Goal: Transaction & Acquisition: Book appointment/travel/reservation

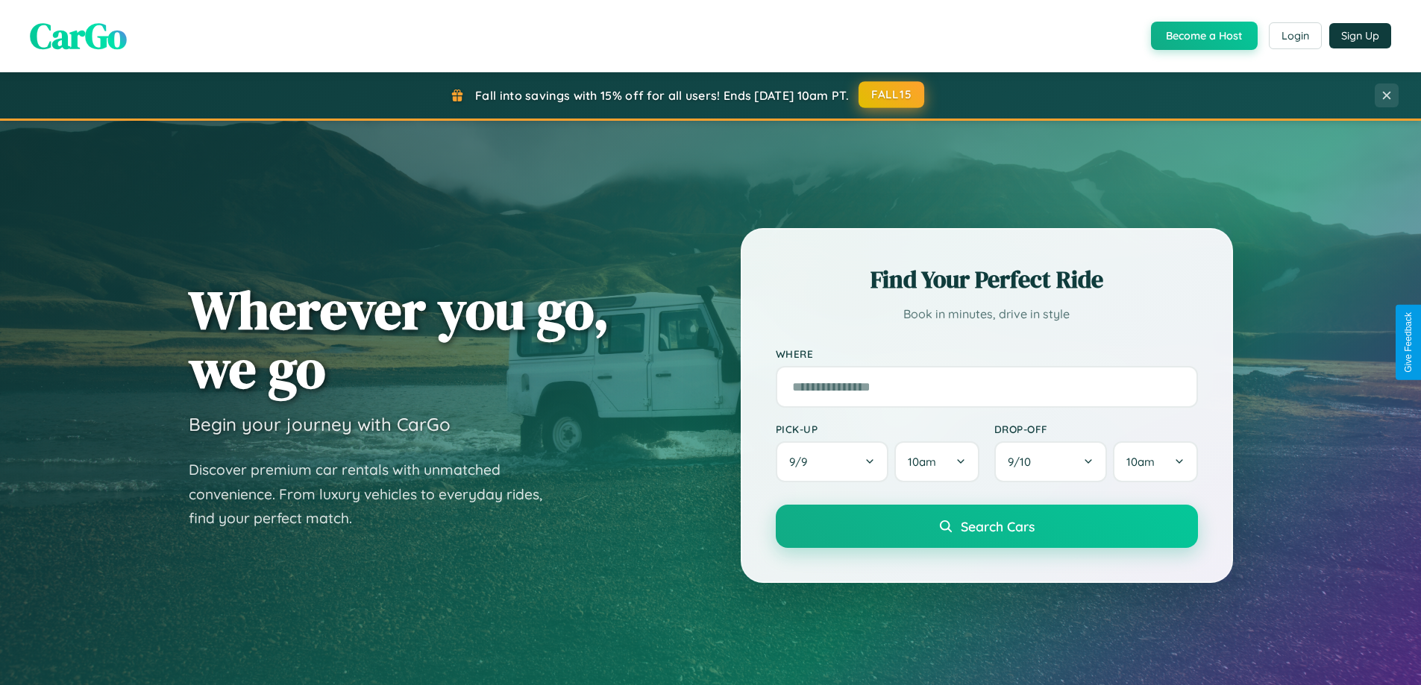
click at [892, 95] on button "FALL15" at bounding box center [891, 94] width 66 height 27
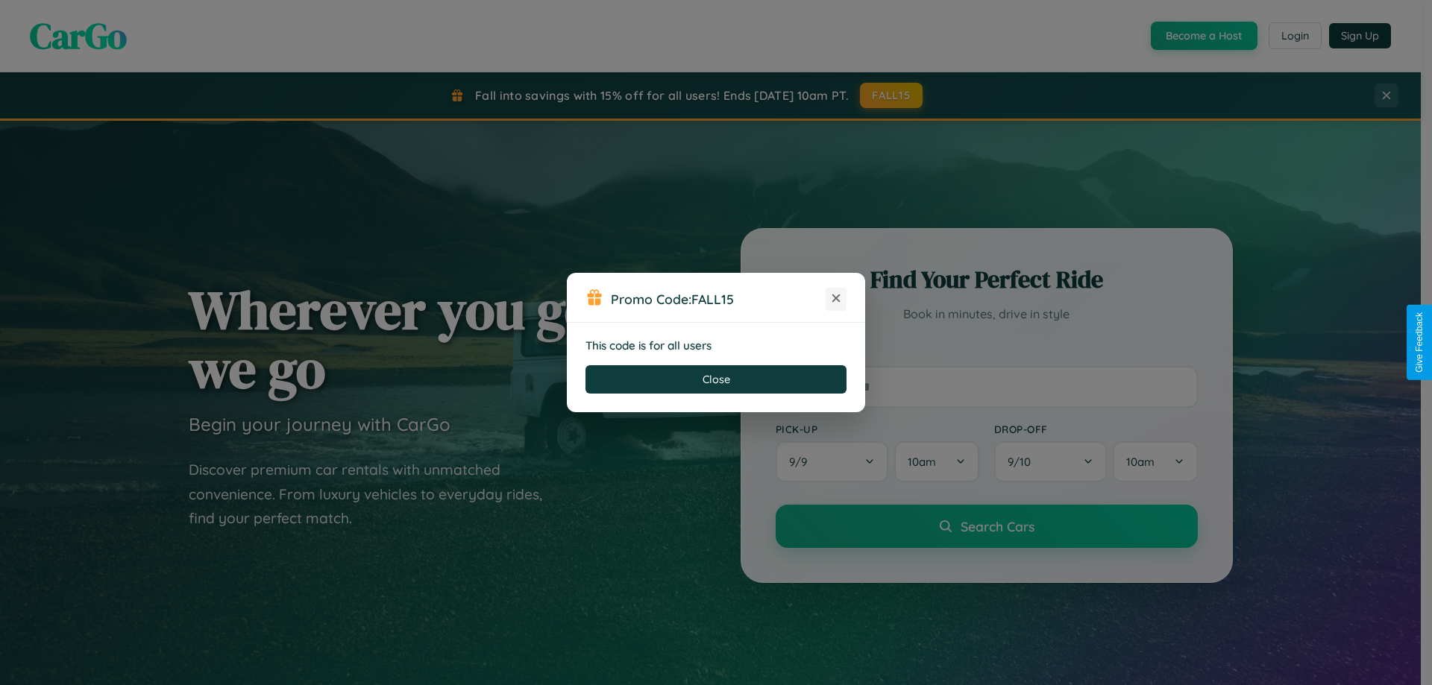
click at [836, 299] on icon at bounding box center [836, 298] width 15 height 15
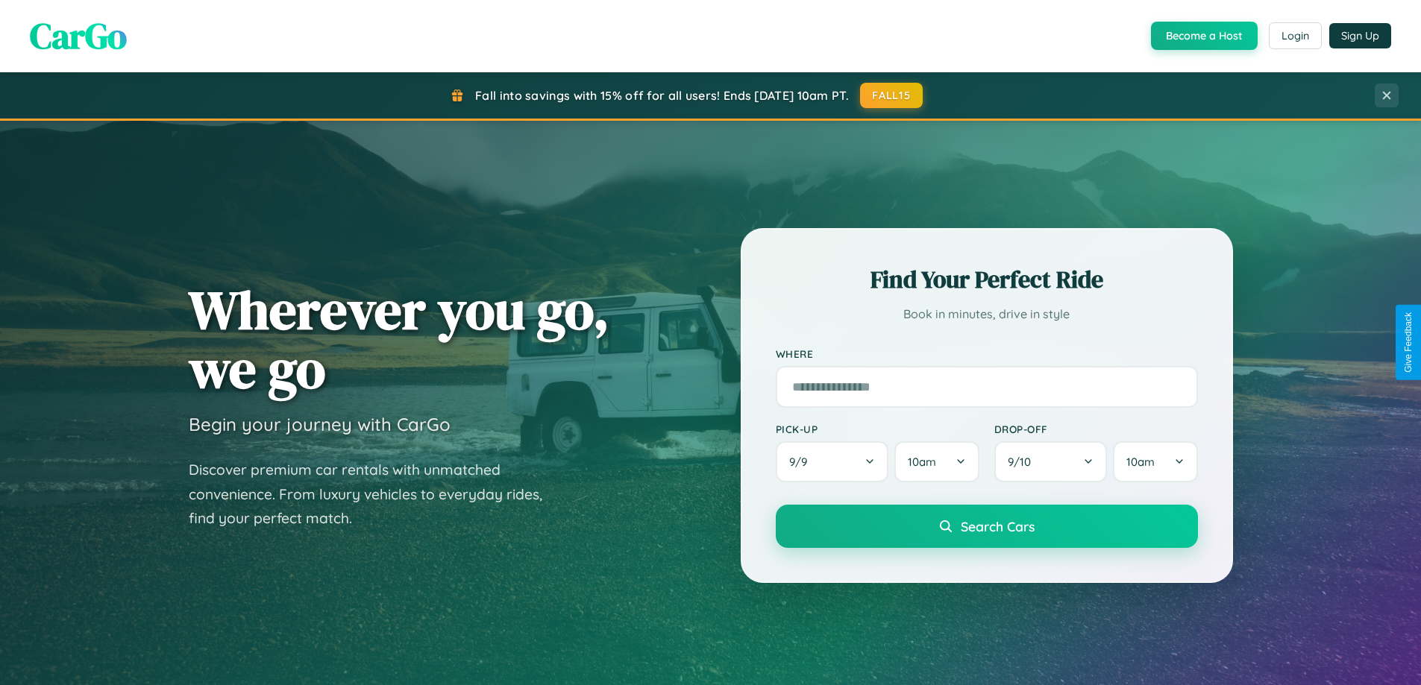
scroll to position [1026, 0]
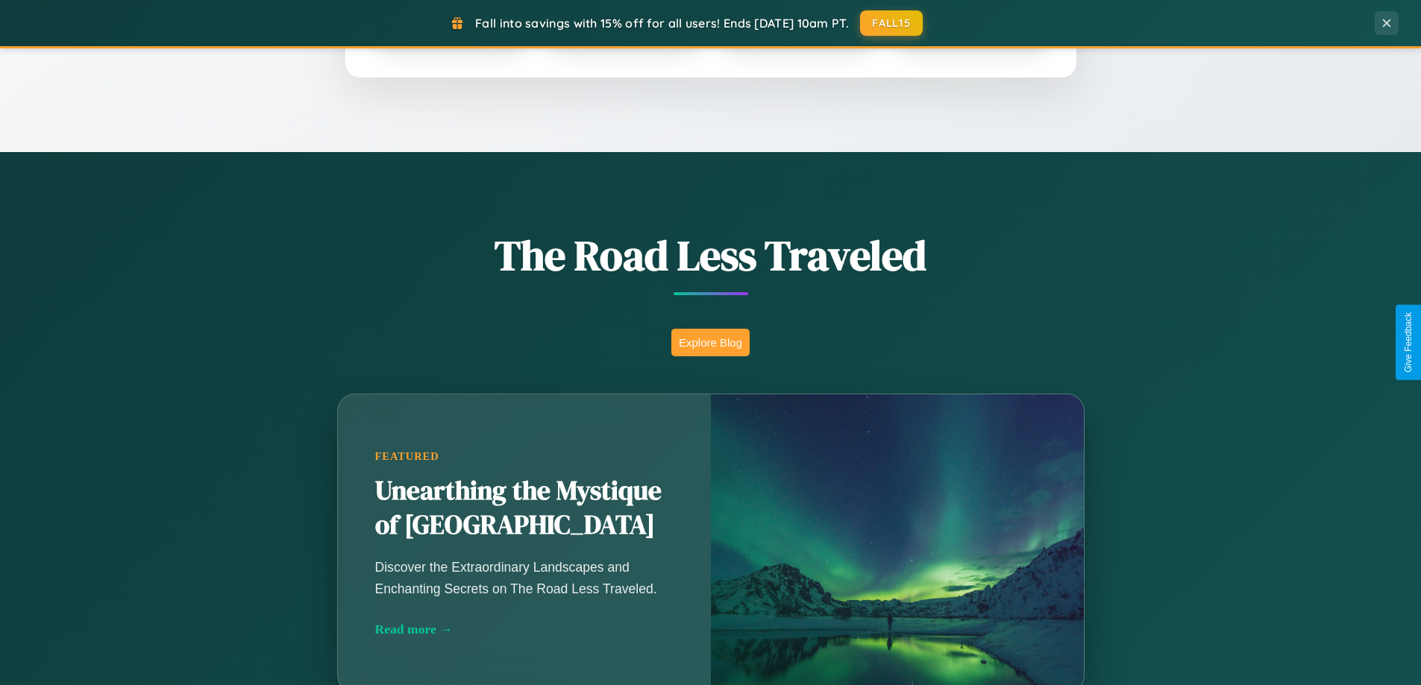
click at [710, 342] on button "Explore Blog" at bounding box center [710, 343] width 78 height 28
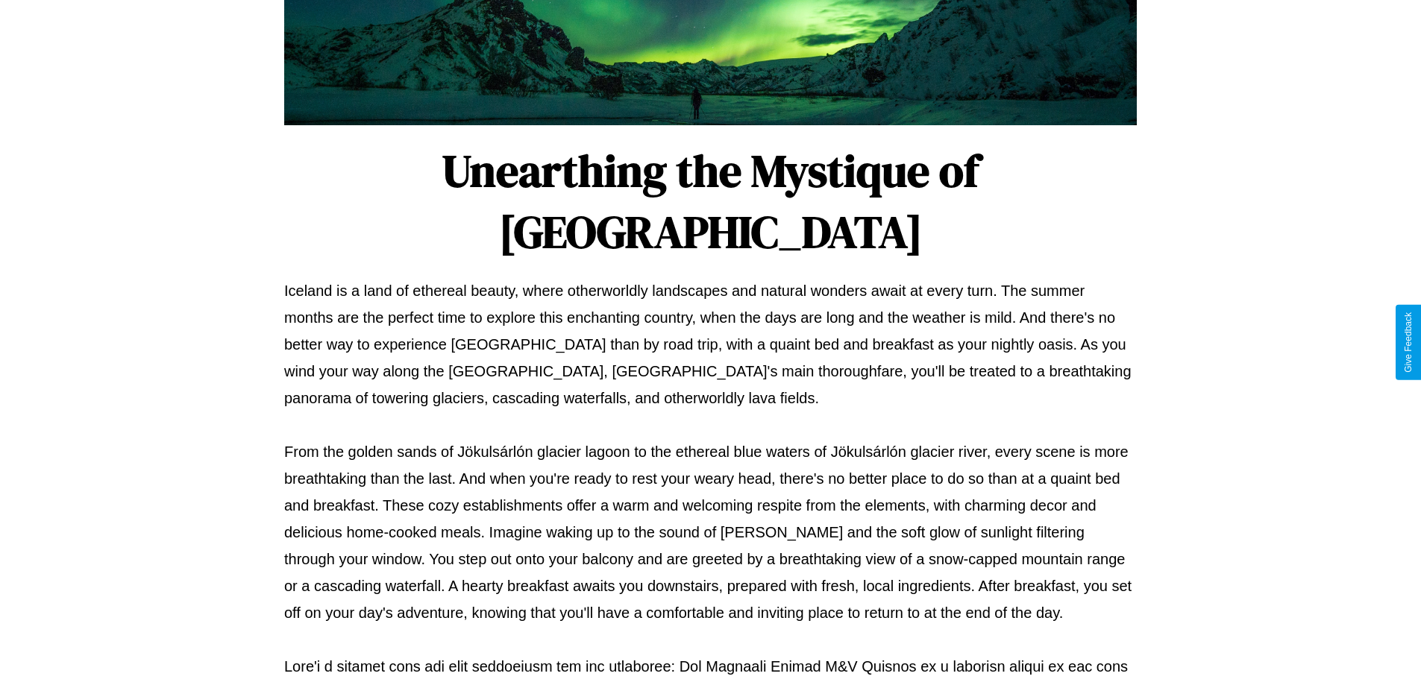
scroll to position [483, 0]
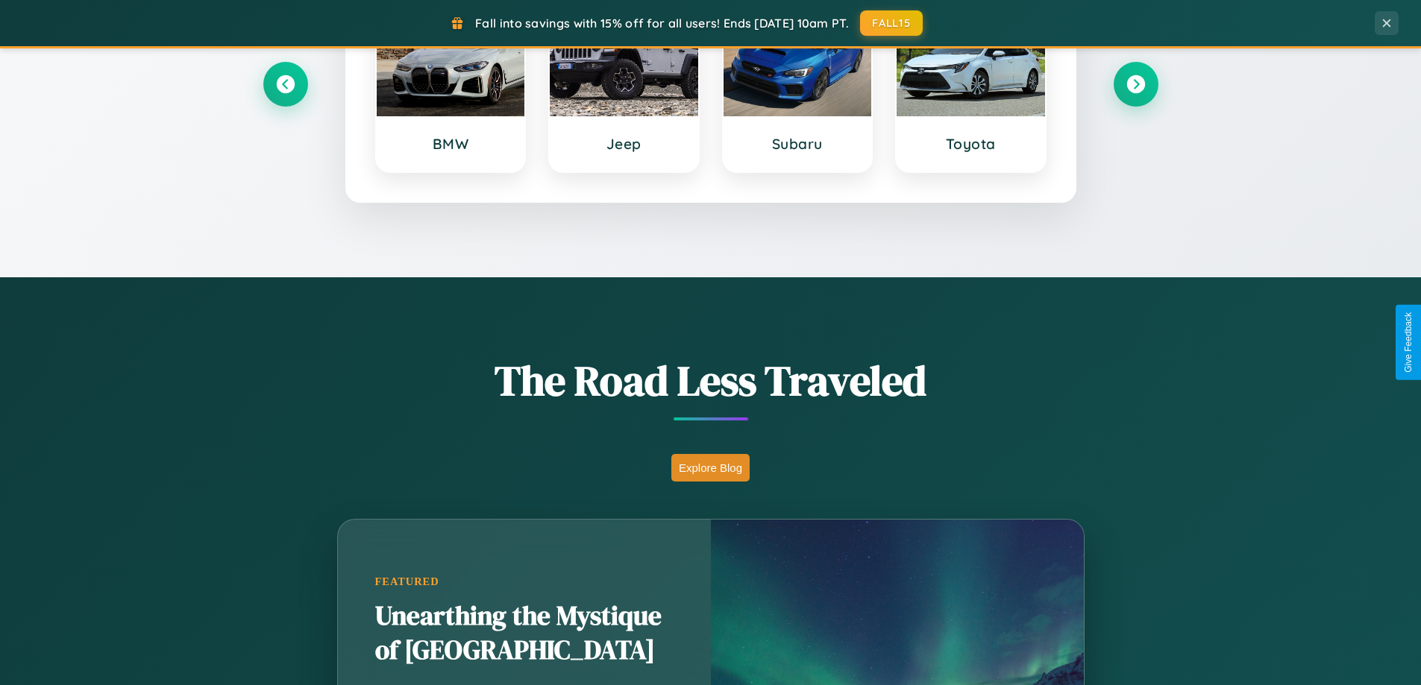
scroll to position [643, 0]
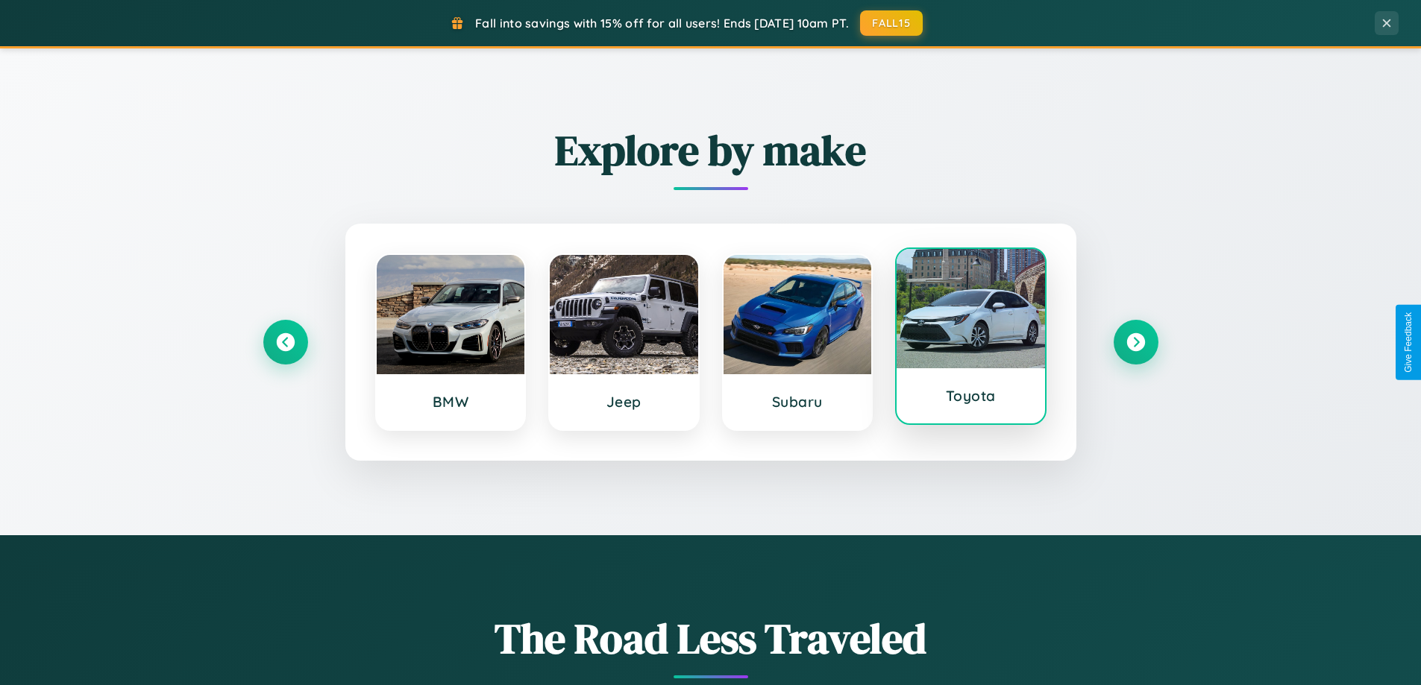
click at [970, 339] on div at bounding box center [970, 308] width 148 height 119
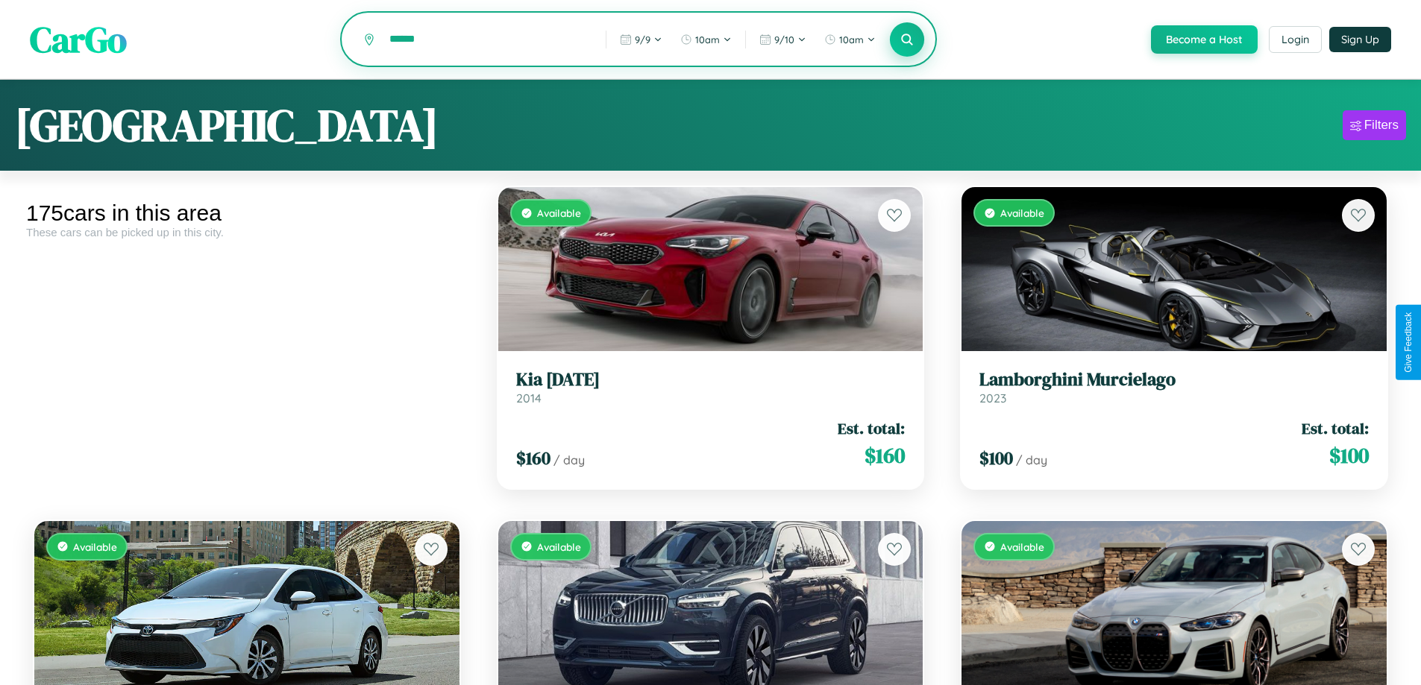
type input "******"
click at [906, 40] on icon at bounding box center [907, 39] width 14 height 14
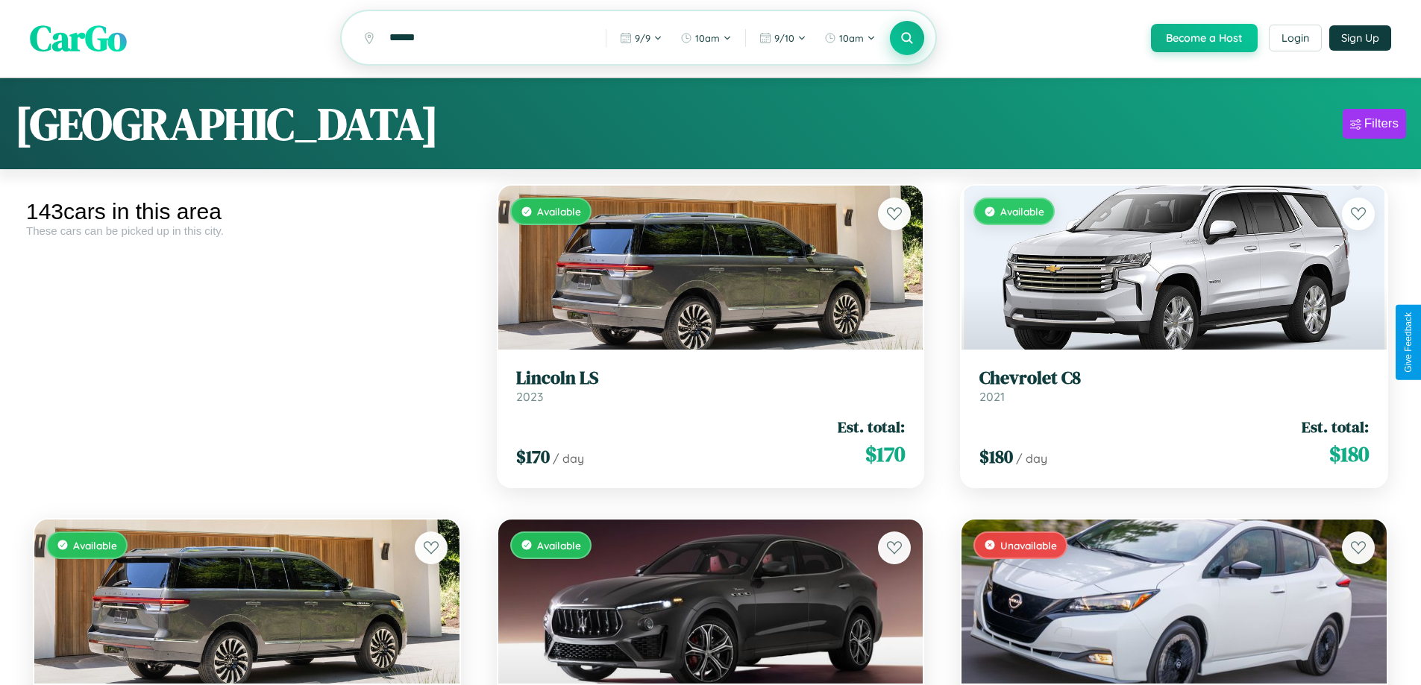
scroll to position [4672, 0]
